Goal: Register for event/course

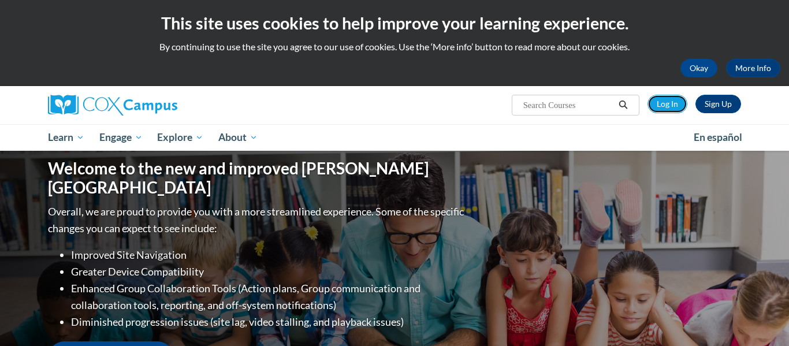
click at [673, 106] on link "Log In" at bounding box center [668, 104] width 40 height 18
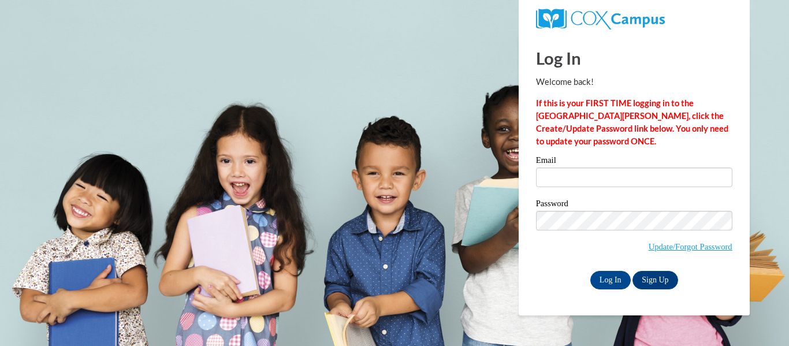
click at [568, 287] on div "Log In Sign Up" at bounding box center [634, 280] width 196 height 18
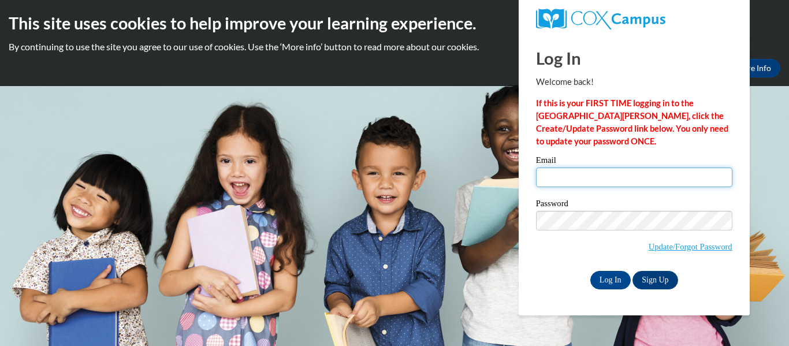
type input "lily.colmer26@buckeyehillscc.net"
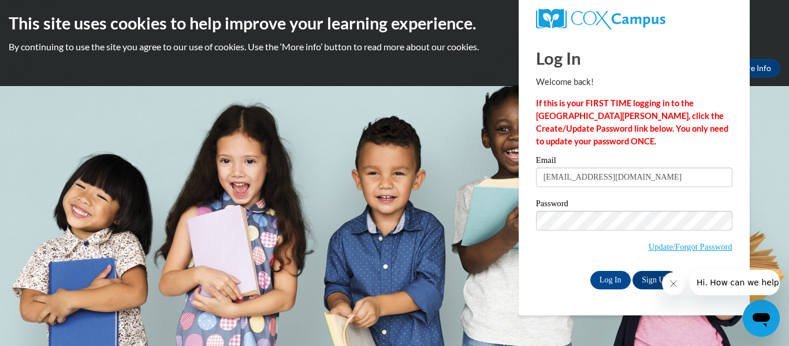
click at [604, 269] on div "Email lily.colmer26@buckeyehillscc.net Password Update/Forgot Password Log In S…" at bounding box center [634, 222] width 196 height 133
click at [604, 272] on input "Log In" at bounding box center [611, 280] width 40 height 18
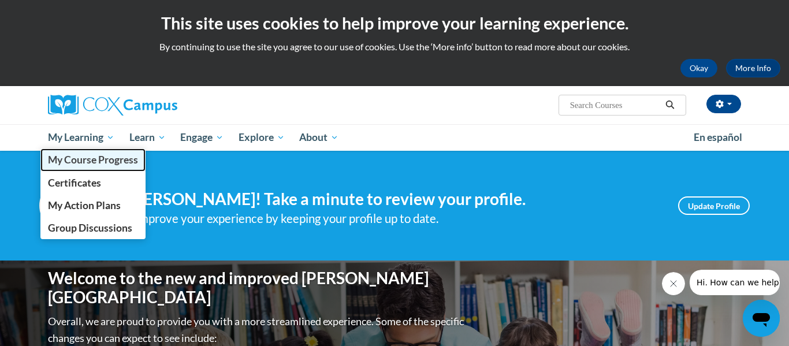
click at [87, 166] on link "My Course Progress" at bounding box center [92, 159] width 105 height 23
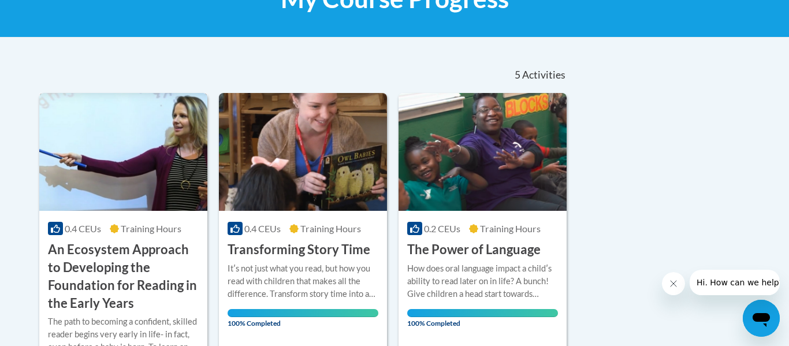
click at [87, 166] on img at bounding box center [123, 152] width 168 height 118
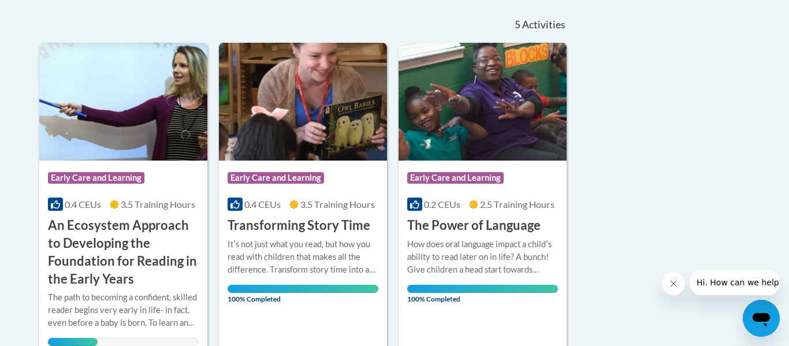
scroll to position [264, 0]
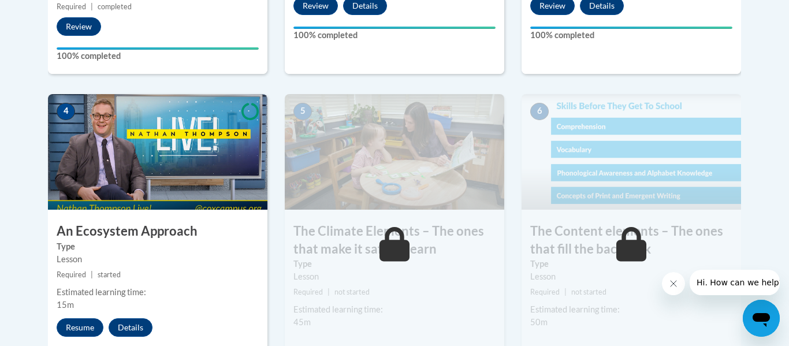
scroll to position [647, 0]
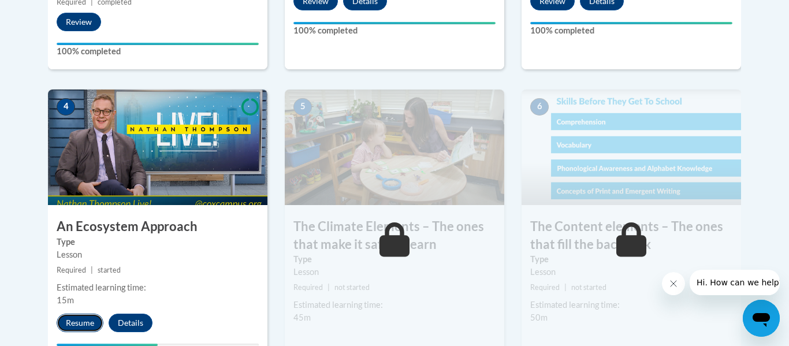
click at [88, 317] on button "Resume" at bounding box center [80, 323] width 47 height 18
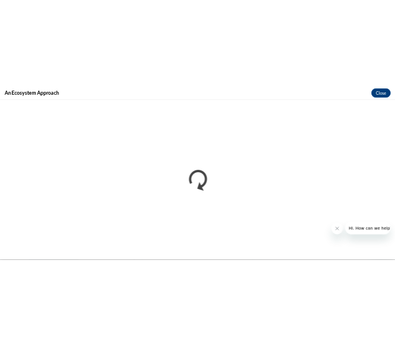
scroll to position [0, 0]
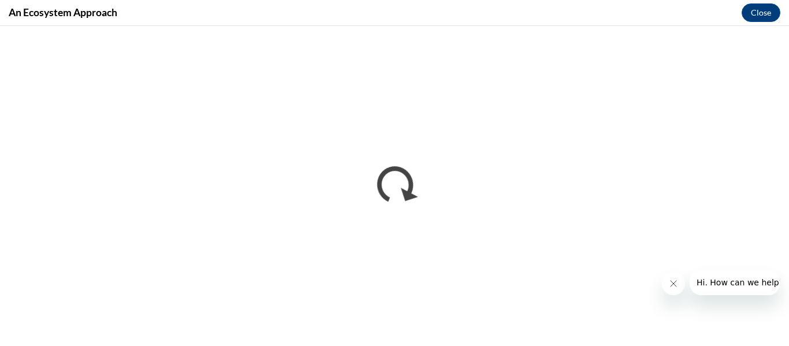
click at [677, 291] on button "Close message from company" at bounding box center [673, 283] width 23 height 23
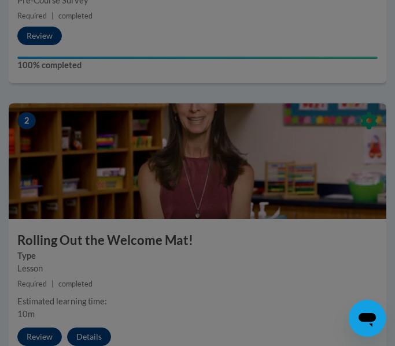
scroll to position [685, 0]
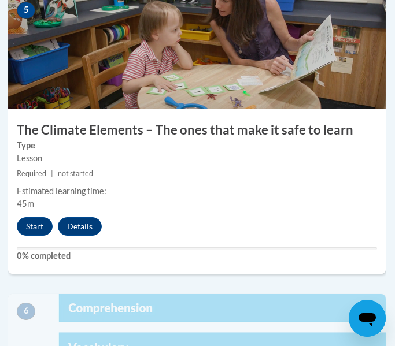
scroll to position [1657, 1]
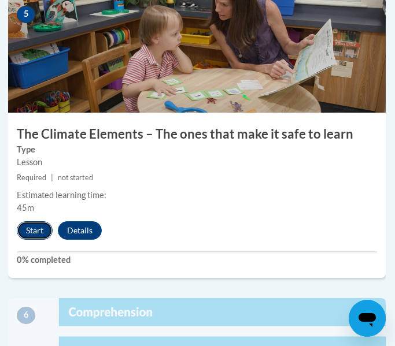
click at [40, 231] on button "Start" at bounding box center [35, 230] width 36 height 18
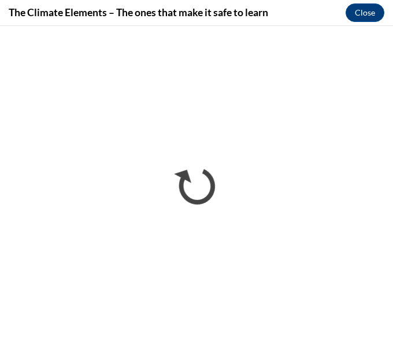
scroll to position [1287, 0]
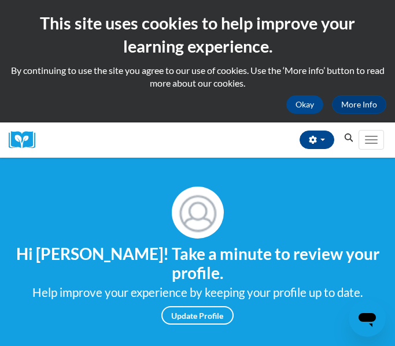
click at [346, 136] on icon "Search" at bounding box center [348, 137] width 10 height 9
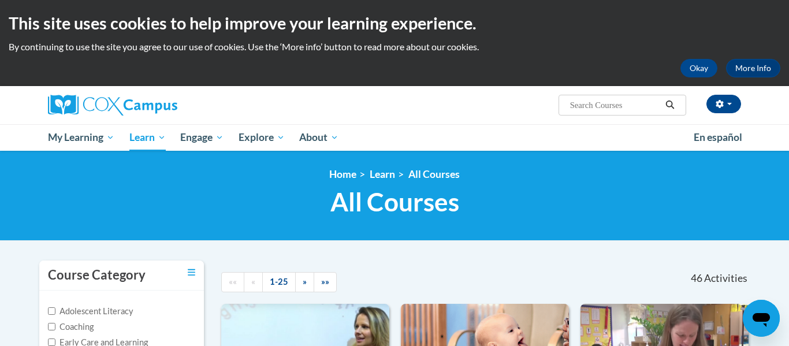
click at [394, 106] on input "Search..." at bounding box center [615, 105] width 92 height 14
paste input "Supporting Dual Learners"
type input "Supporting Dual Learners"
click at [394, 104] on icon "Search" at bounding box center [670, 105] width 9 height 9
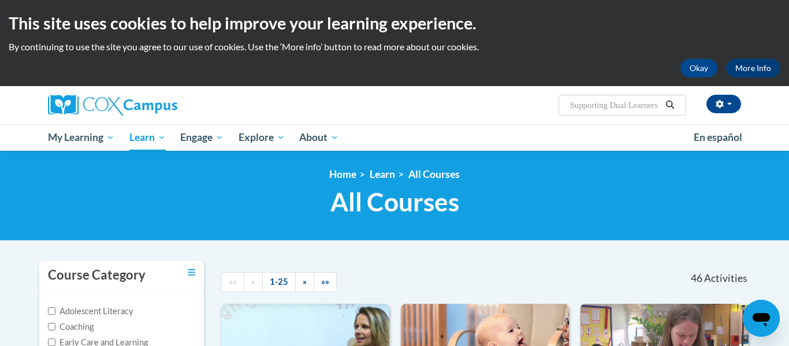
scroll to position [0, 0]
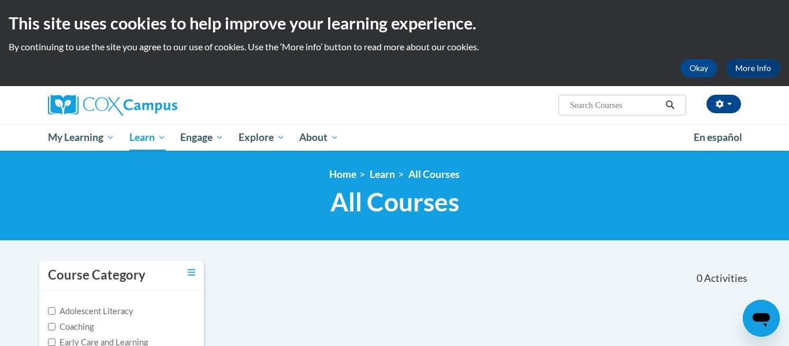
type input "Supporting Dual Learners"
click at [690, 68] on button "Okay" at bounding box center [699, 68] width 37 height 18
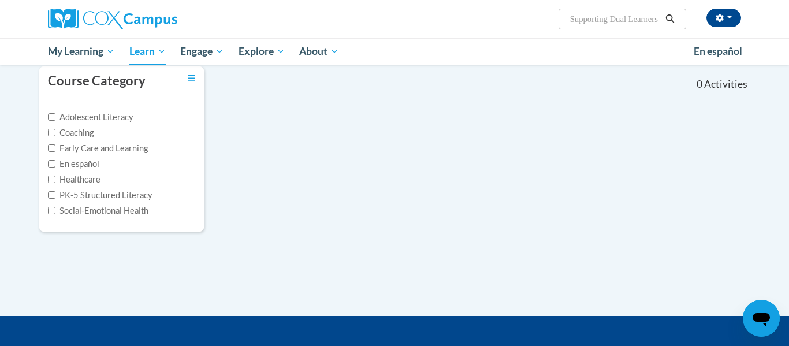
scroll to position [102, 0]
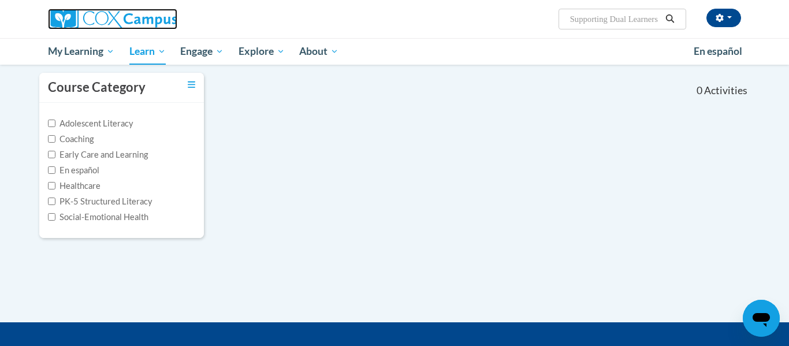
click at [141, 20] on img at bounding box center [112, 19] width 129 height 21
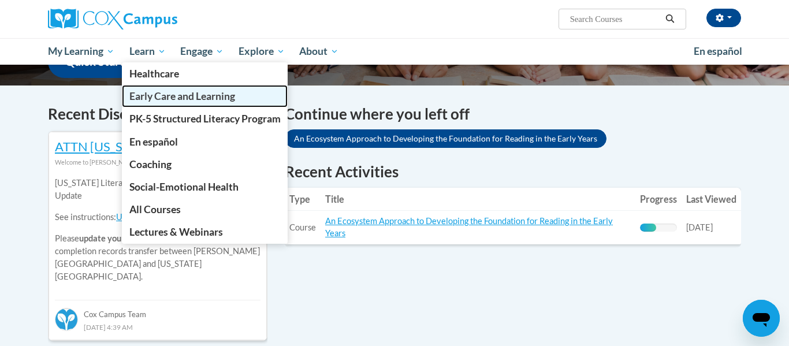
click at [162, 95] on span "Early Care and Learning" at bounding box center [182, 96] width 106 height 12
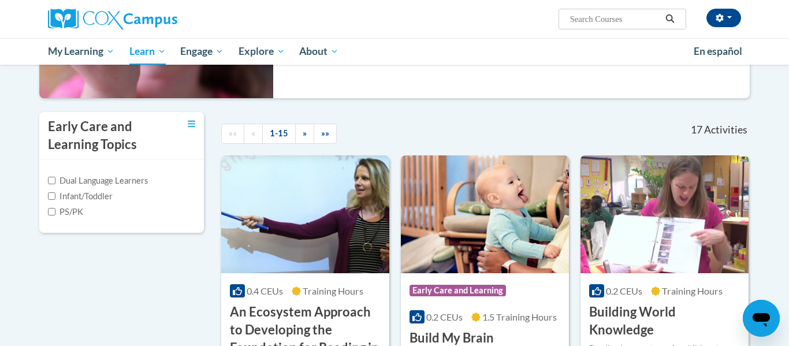
click at [118, 198] on div "Infant/Toddler" at bounding box center [121, 196] width 147 height 13
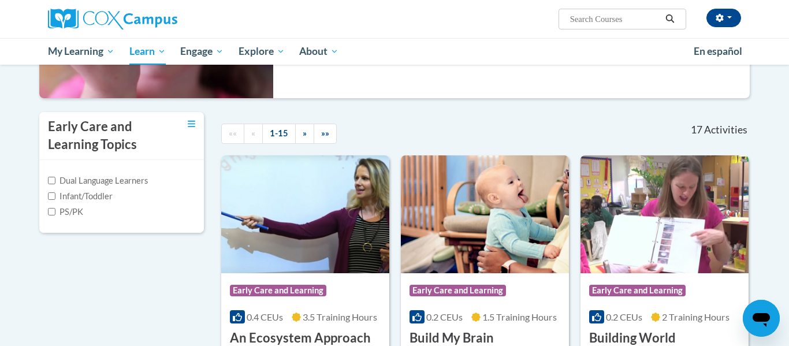
click at [104, 180] on label "Dual Language Learners" at bounding box center [98, 181] width 100 height 13
click at [55, 180] on input "Dual Language Learners" at bounding box center [52, 181] width 8 height 8
checkbox input "true"
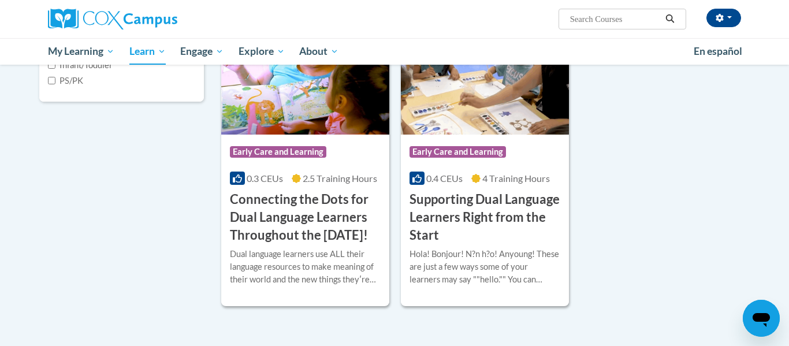
scroll to position [343, 0]
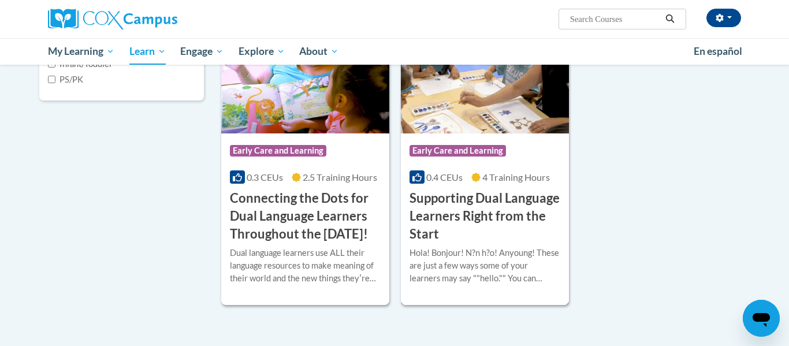
click at [470, 208] on h3 "Supporting Dual Language Learners Right from the Start" at bounding box center [485, 216] width 151 height 53
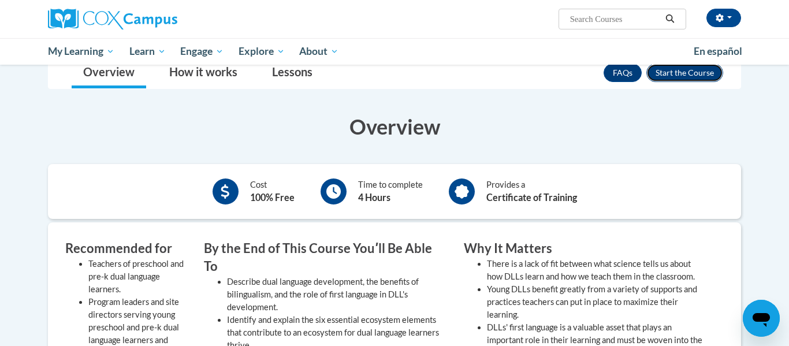
click at [680, 70] on button "Enroll" at bounding box center [685, 73] width 77 height 18
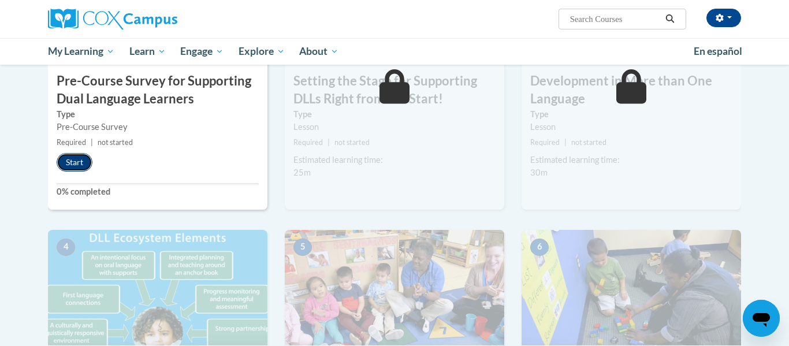
click at [76, 161] on button "Start" at bounding box center [75, 162] width 36 height 18
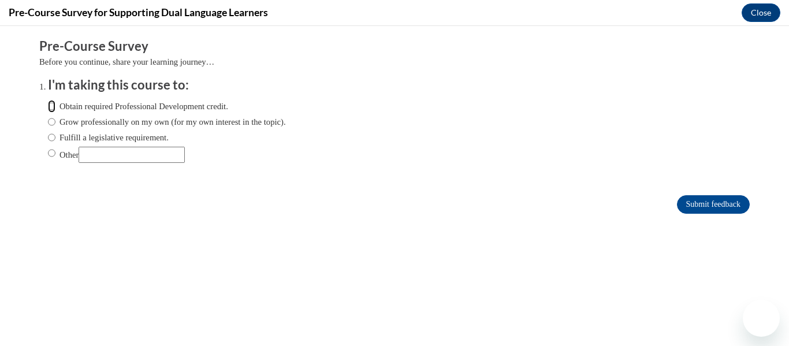
click at [50, 110] on input "Obtain required Professional Development credit." at bounding box center [52, 106] width 8 height 13
radio input "true"
click at [710, 207] on input "Submit feedback" at bounding box center [713, 204] width 73 height 18
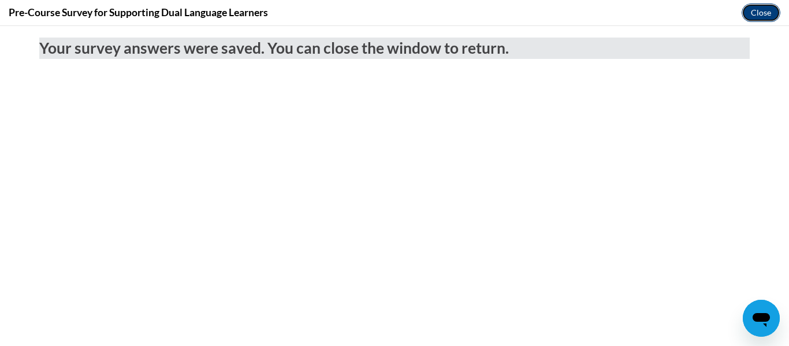
click at [763, 14] on button "Close" at bounding box center [761, 12] width 39 height 18
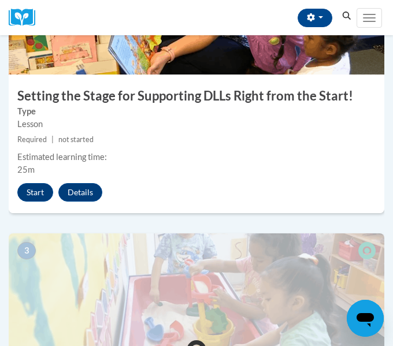
scroll to position [633, 0]
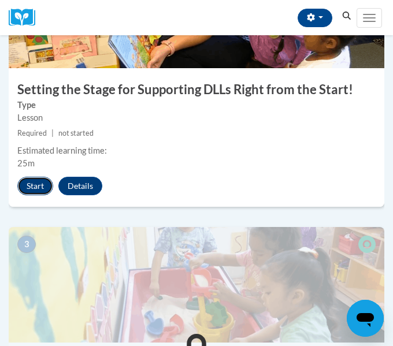
click at [43, 180] on button "Start" at bounding box center [35, 186] width 36 height 18
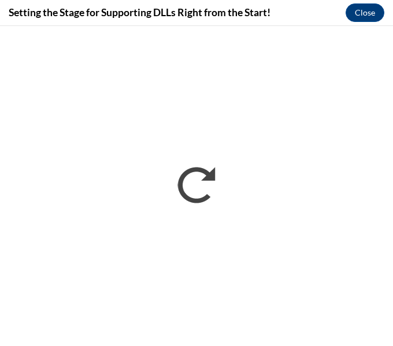
scroll to position [0, 0]
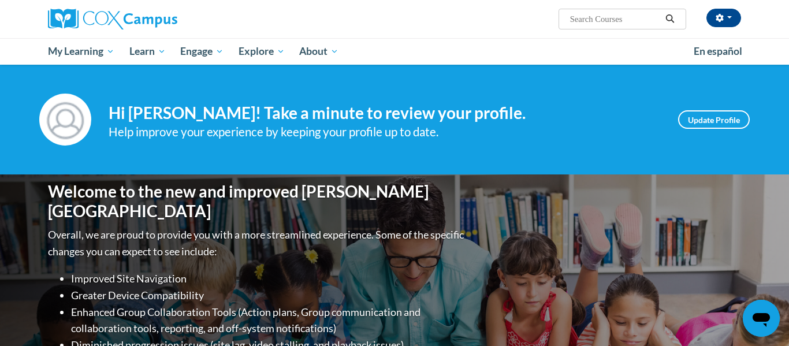
click at [394, 14] on input "Search..." at bounding box center [615, 19] width 92 height 14
paste input "Monitoring Children's Progress in Language and Literacy"
type input "Monitoring Children's Progress in Language and Literacy"
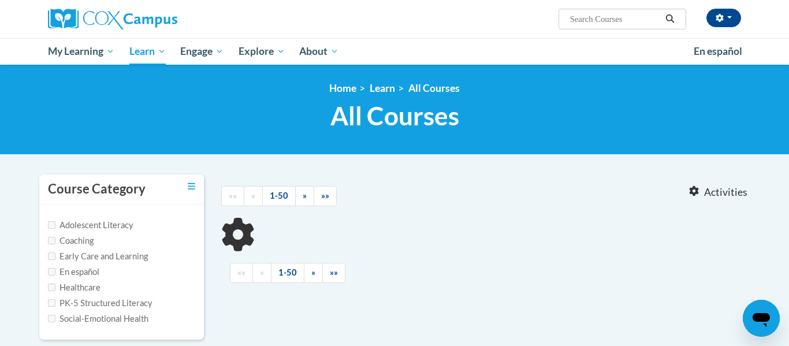
type input "Monitoring Children's Progress in Language and Literacy"
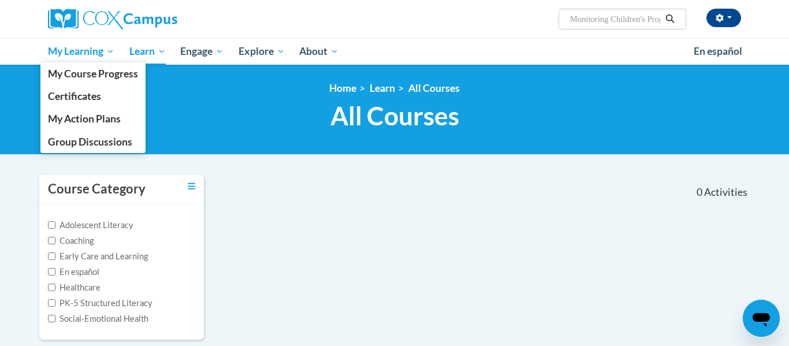
click at [76, 48] on span "My Learning" at bounding box center [81, 51] width 66 height 14
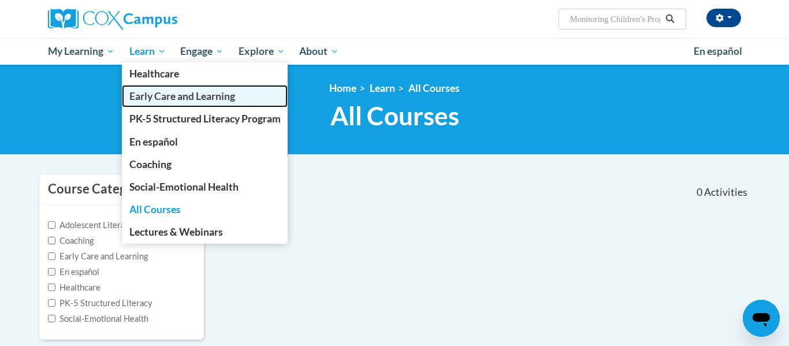
click at [157, 95] on span "Early Care and Learning" at bounding box center [182, 96] width 106 height 12
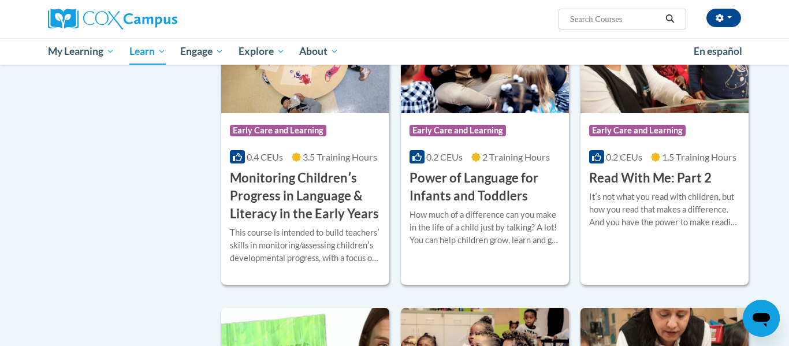
scroll to position [1047, 0]
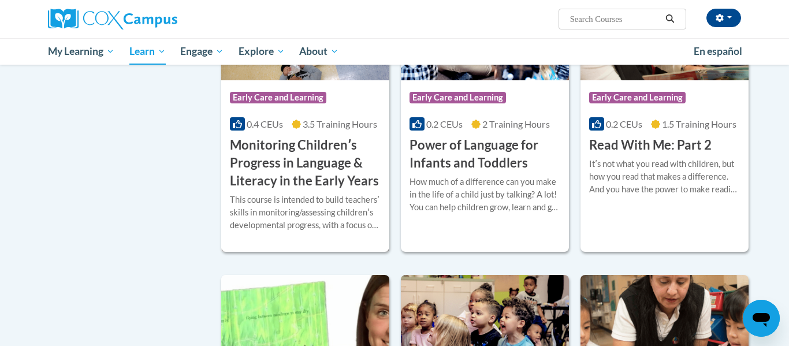
click at [313, 176] on h3 "Monitoring Childrenʹs Progress in Language & Literacy in the Early Years" at bounding box center [305, 162] width 151 height 53
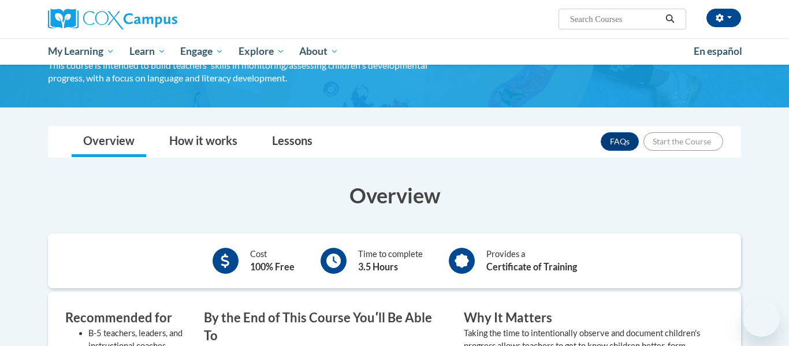
scroll to position [157, 0]
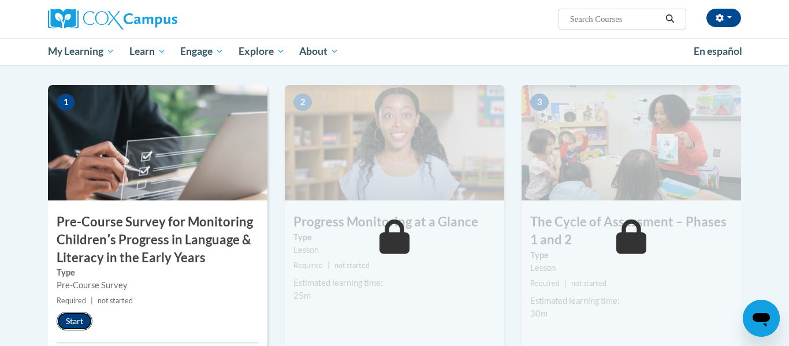
click at [75, 324] on button "Start" at bounding box center [75, 321] width 36 height 18
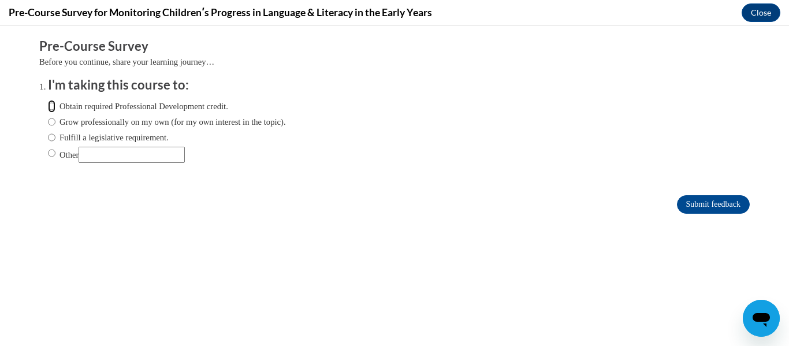
click at [54, 109] on input "Obtain required Professional Development credit." at bounding box center [52, 106] width 8 height 13
radio input "true"
click at [707, 206] on input "Submit feedback" at bounding box center [713, 204] width 73 height 18
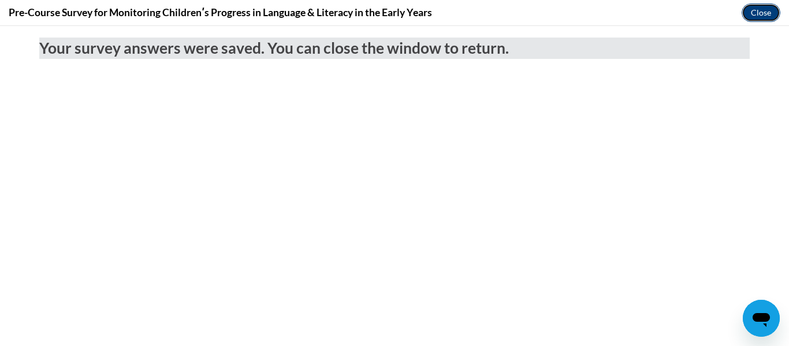
click at [749, 3] on button "Close" at bounding box center [761, 12] width 39 height 18
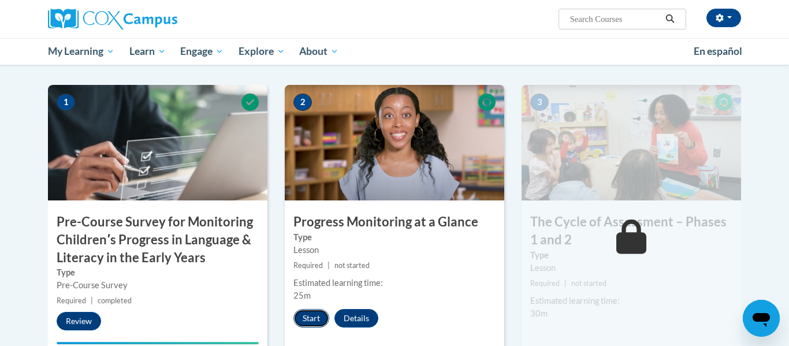
click at [301, 313] on button "Start" at bounding box center [312, 318] width 36 height 18
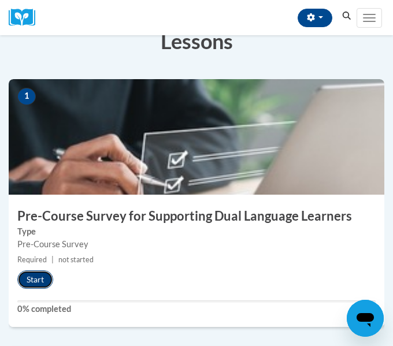
click at [36, 275] on button "Start" at bounding box center [35, 279] width 36 height 18
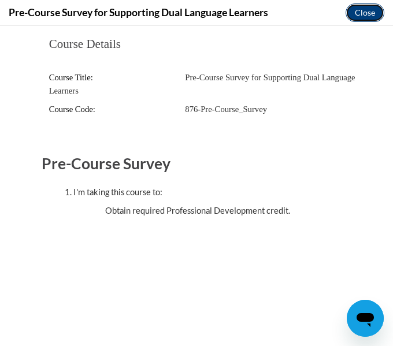
click at [369, 18] on button "Close" at bounding box center [365, 12] width 39 height 18
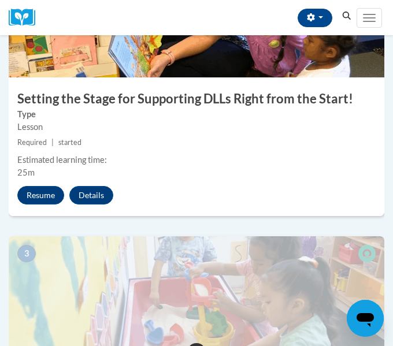
scroll to position [640, 0]
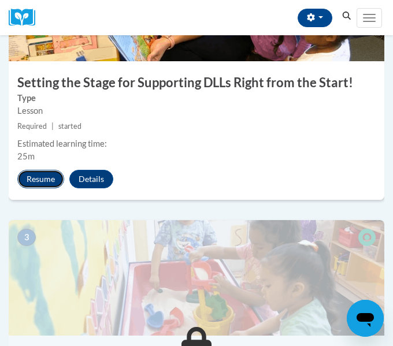
click at [49, 183] on button "Resume" at bounding box center [40, 179] width 47 height 18
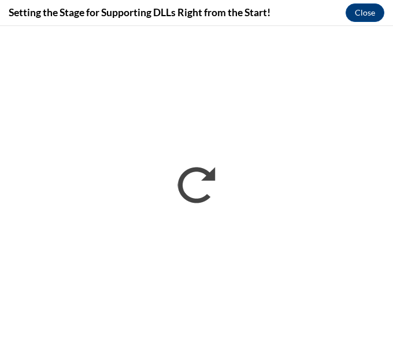
scroll to position [0, 0]
